Goal: Share content: Share content

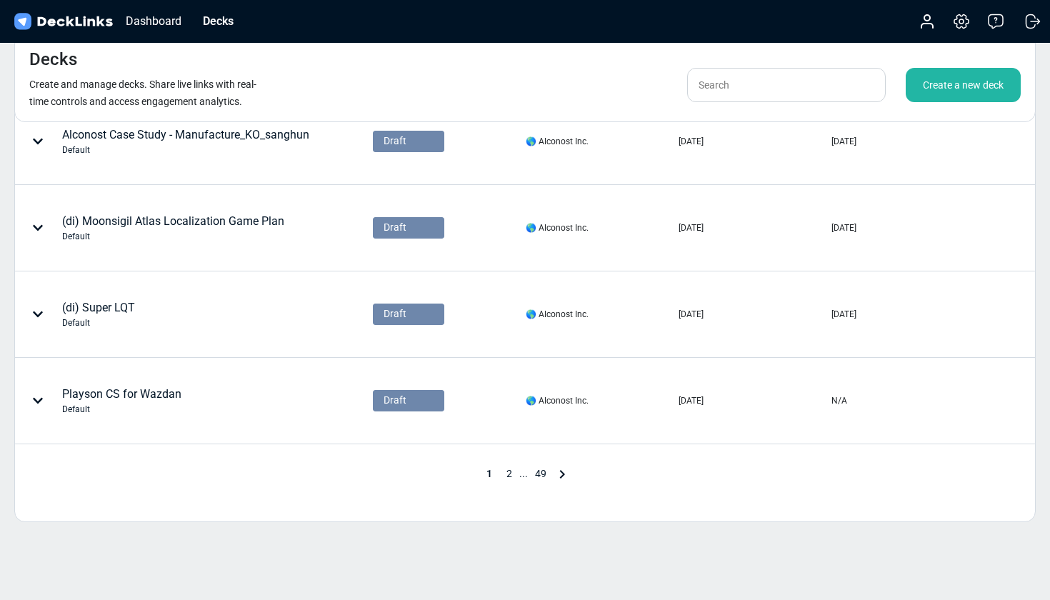
scroll to position [624, 0]
click at [561, 472] on icon at bounding box center [562, 472] width 17 height 17
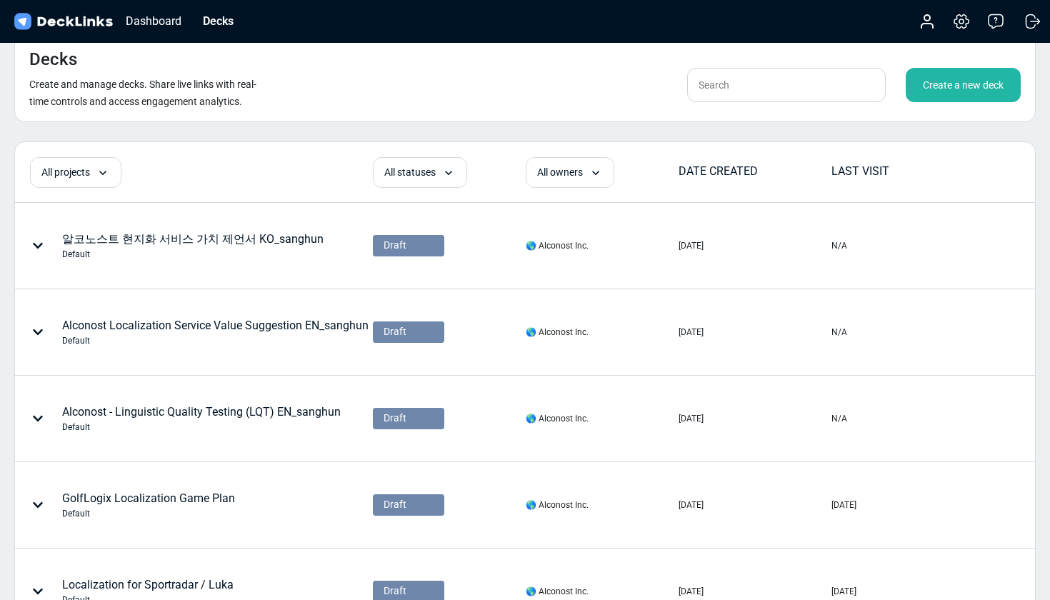
scroll to position [0, 0]
click at [726, 84] on input "text" at bounding box center [786, 85] width 199 height 34
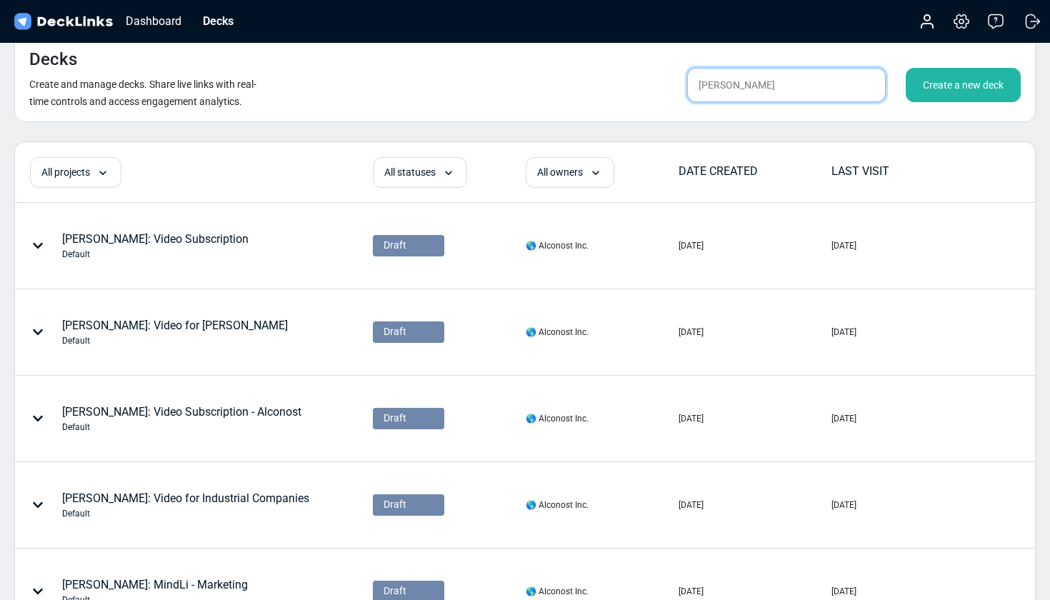
type input "[PERSON_NAME]"
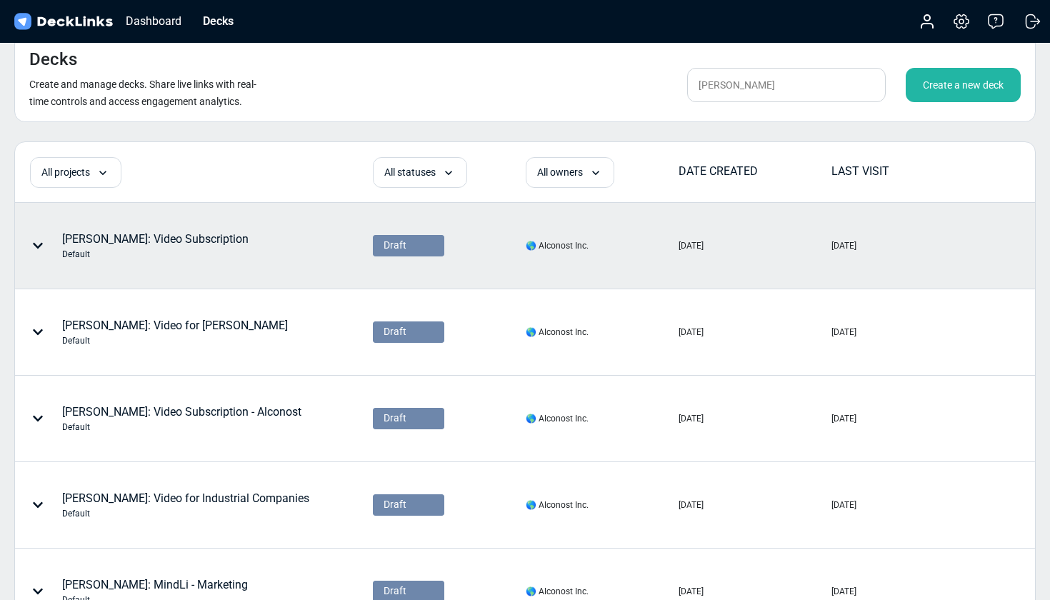
click at [141, 238] on div "[PERSON_NAME]: Video Subscription Default" at bounding box center [155, 246] width 186 height 30
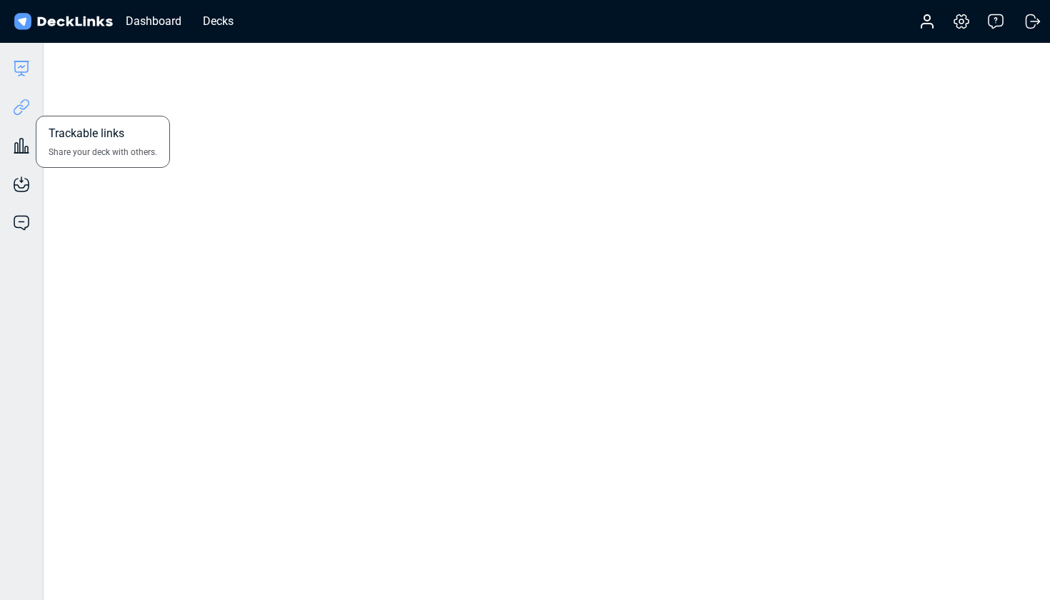
click at [21, 108] on icon at bounding box center [21, 107] width 17 height 17
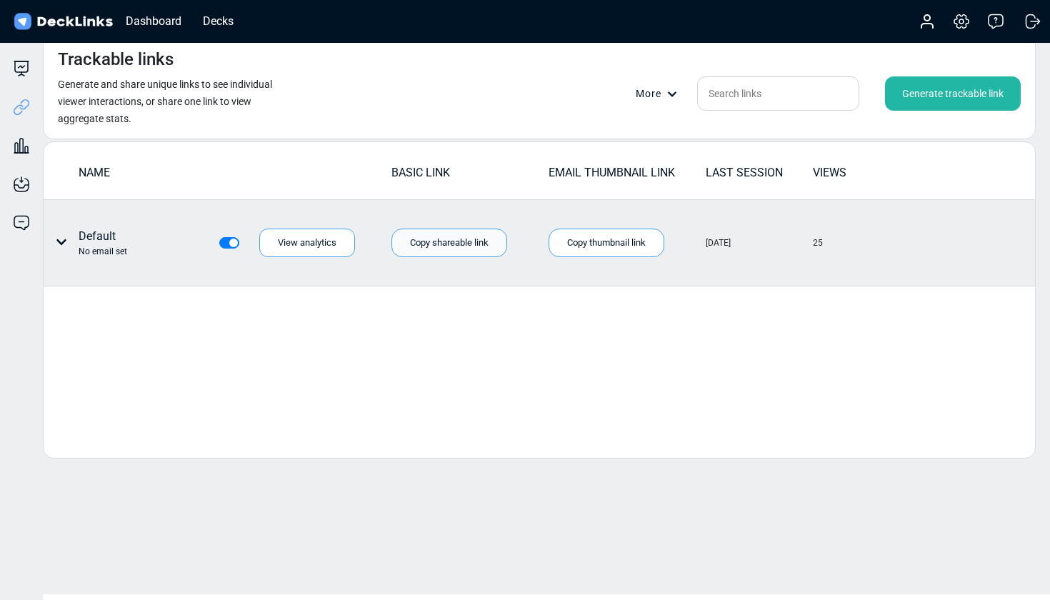
click at [475, 246] on div "Copy shareable link" at bounding box center [449, 243] width 116 height 29
